Goal: Browse casually

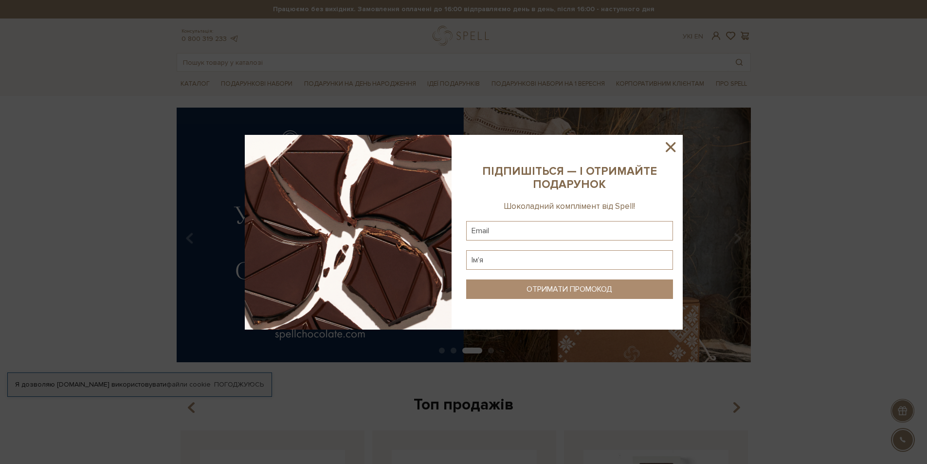
click at [58, 179] on div at bounding box center [463, 232] width 927 height 464
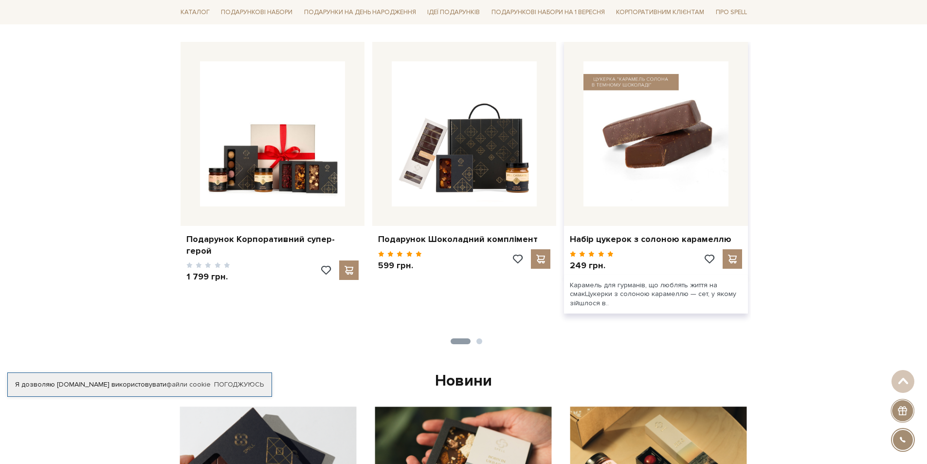
scroll to position [389, 0]
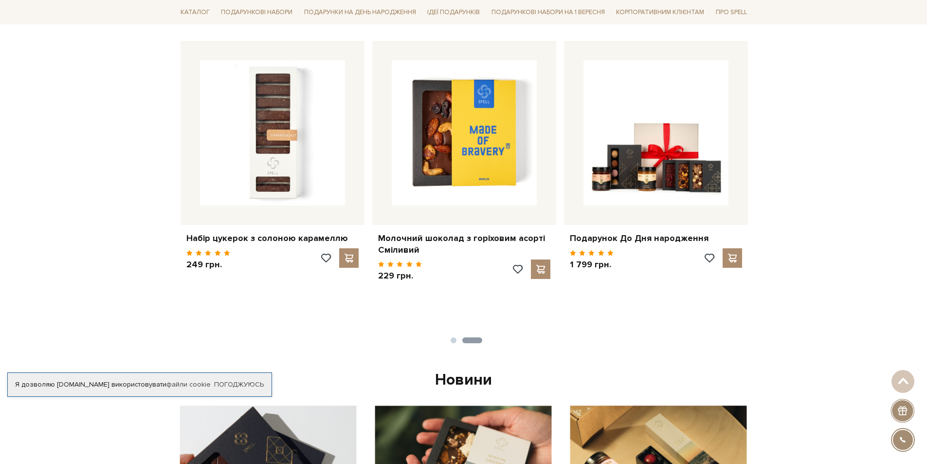
drag, startPoint x: 660, startPoint y: 189, endPoint x: 77, endPoint y: 156, distance: 584.4
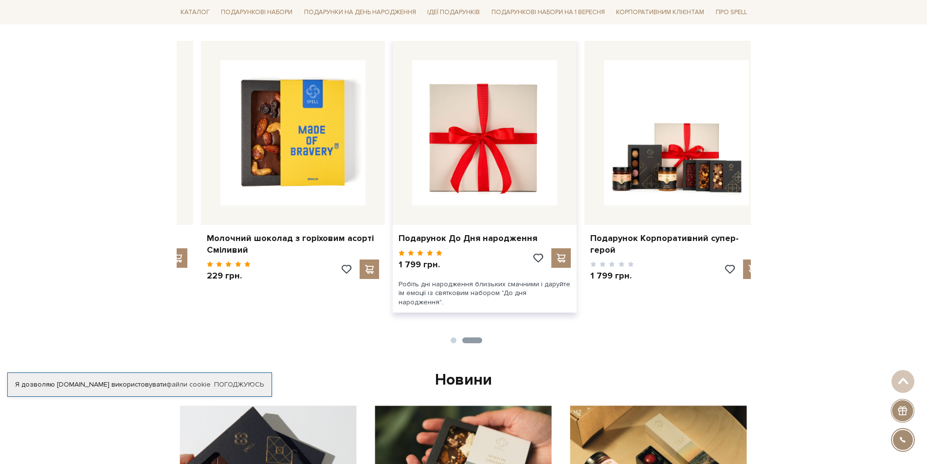
drag, startPoint x: 485, startPoint y: 164, endPoint x: 205, endPoint y: 113, distance: 284.4
click at [412, 113] on img at bounding box center [484, 132] width 145 height 145
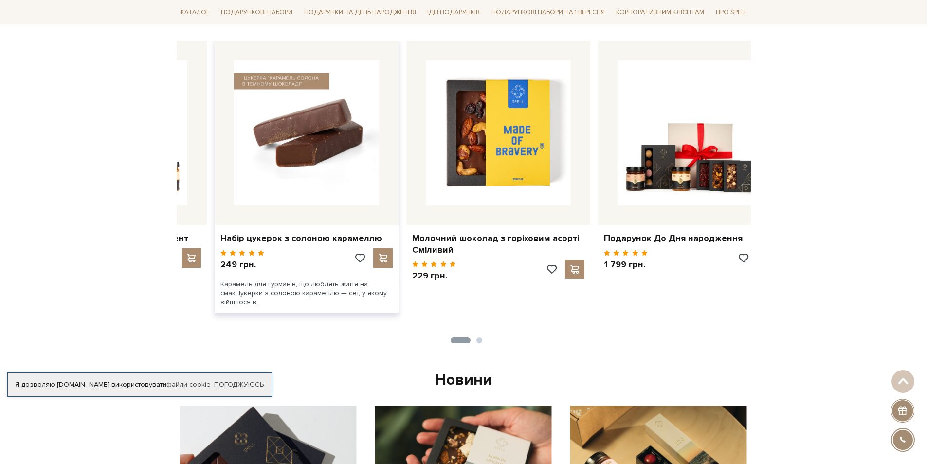
drag, startPoint x: 544, startPoint y: 140, endPoint x: 323, endPoint y: 121, distance: 221.3
click at [323, 121] on img at bounding box center [306, 132] width 145 height 145
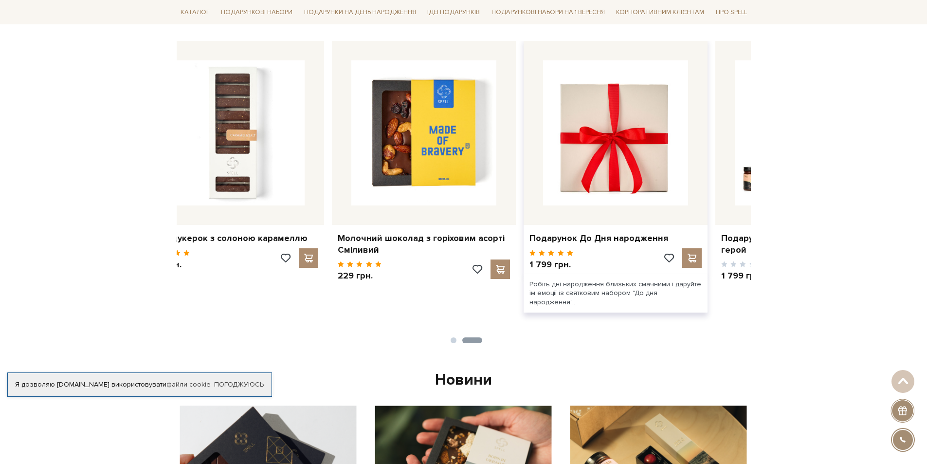
drag, startPoint x: 574, startPoint y: 129, endPoint x: 297, endPoint y: 89, distance: 280.2
click at [543, 89] on img at bounding box center [615, 132] width 145 height 145
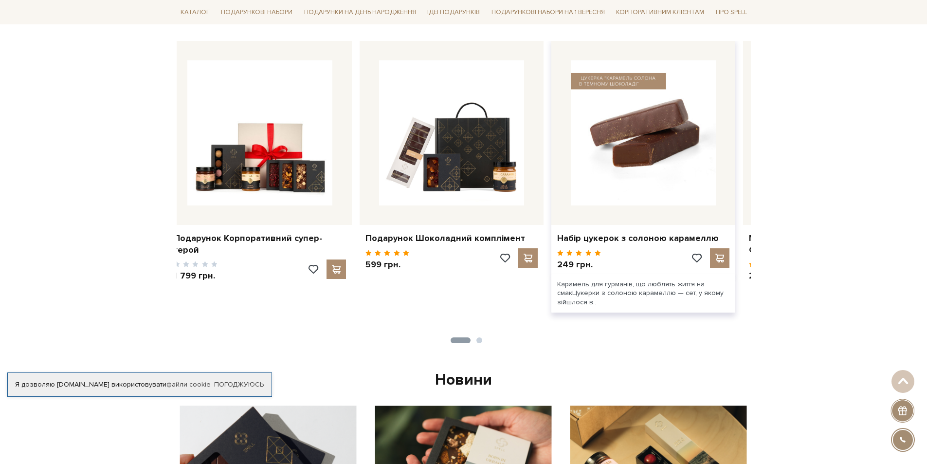
drag, startPoint x: 650, startPoint y: 157, endPoint x: 390, endPoint y: 140, distance: 260.9
click at [571, 140] on img at bounding box center [643, 132] width 145 height 145
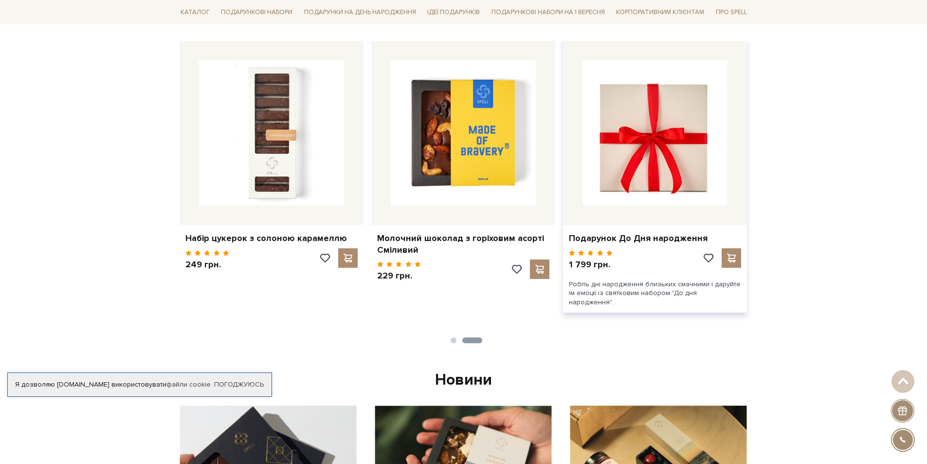
drag, startPoint x: 596, startPoint y: 168, endPoint x: 395, endPoint y: 171, distance: 201.0
click at [583, 171] on img at bounding box center [655, 132] width 145 height 145
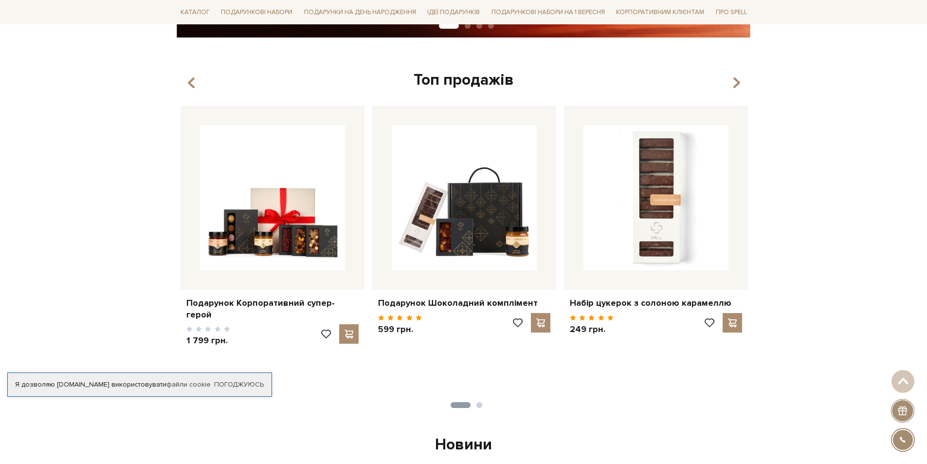
scroll to position [0, 0]
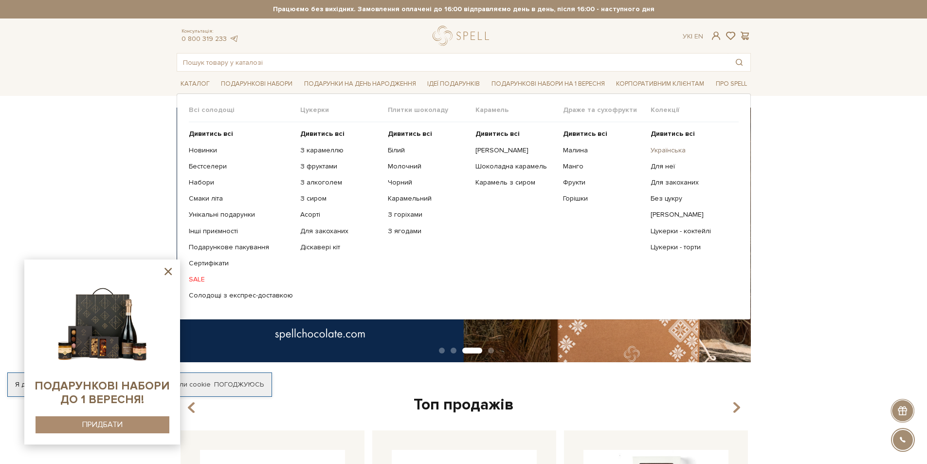
click at [674, 150] on link "Українська" at bounding box center [691, 150] width 80 height 9
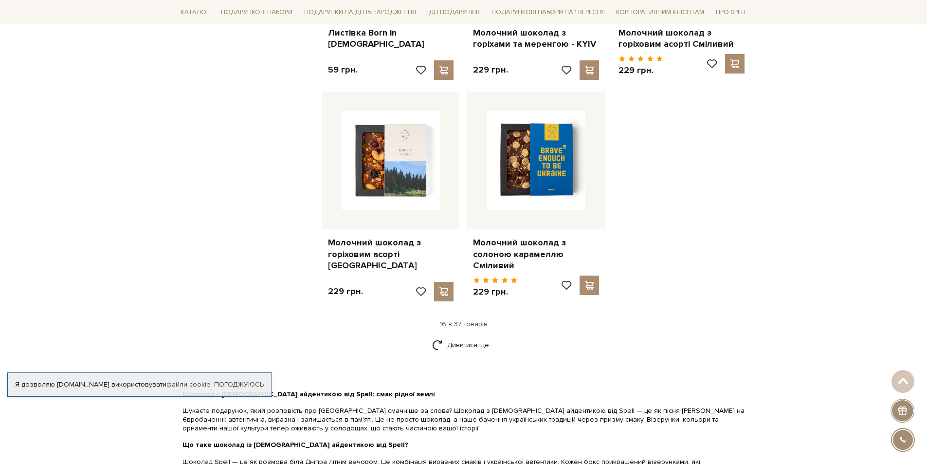
scroll to position [1265, 0]
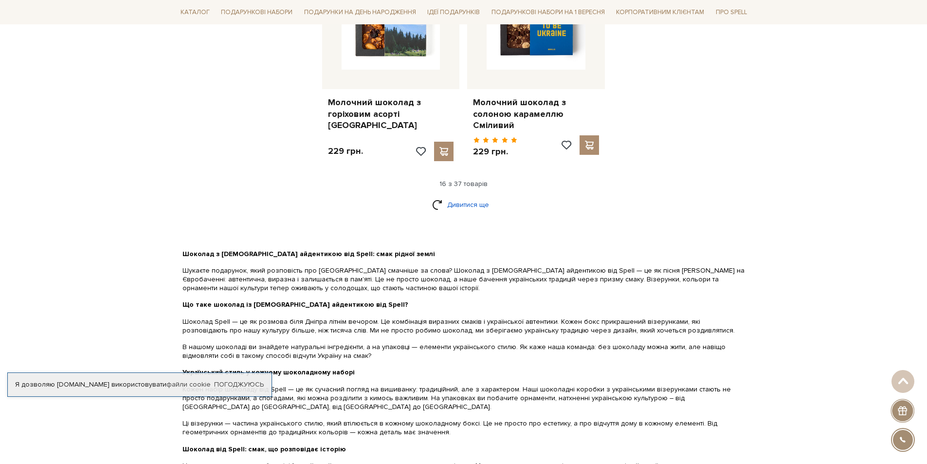
click at [463, 198] on link "Дивитися ще" at bounding box center [463, 204] width 63 height 17
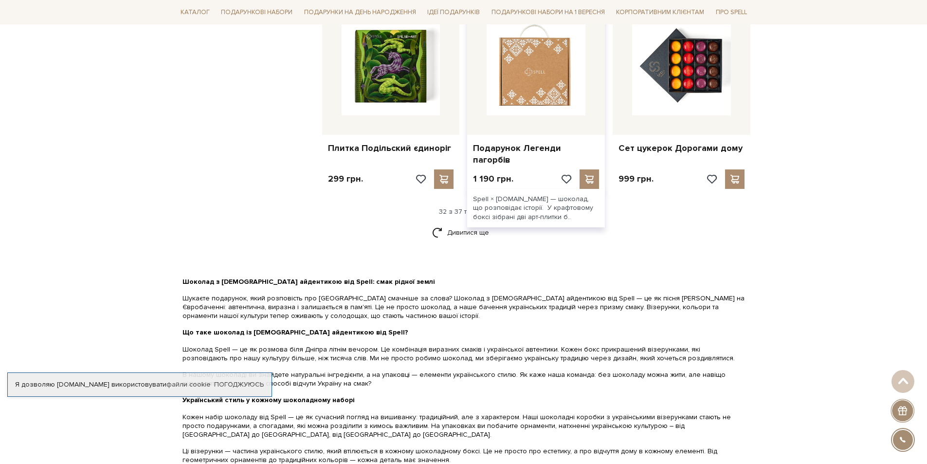
scroll to position [2385, 0]
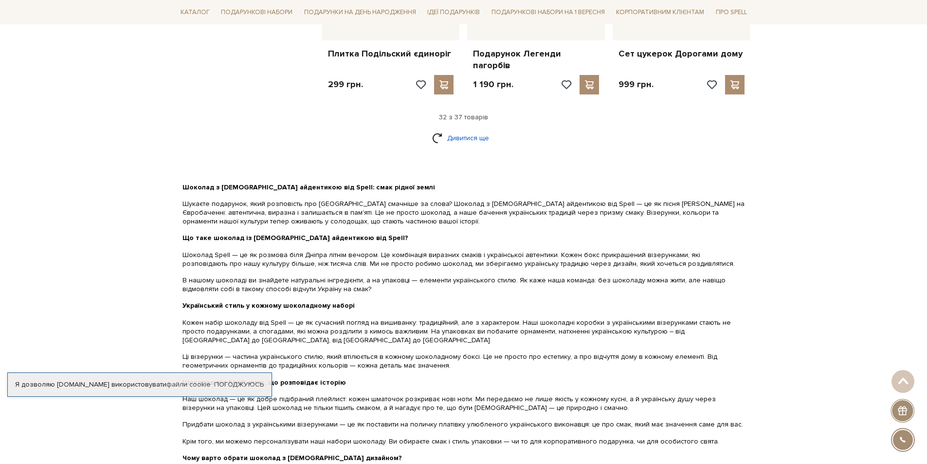
click at [447, 129] on link "Дивитися ще" at bounding box center [463, 137] width 63 height 17
